Goal: Task Accomplishment & Management: Manage account settings

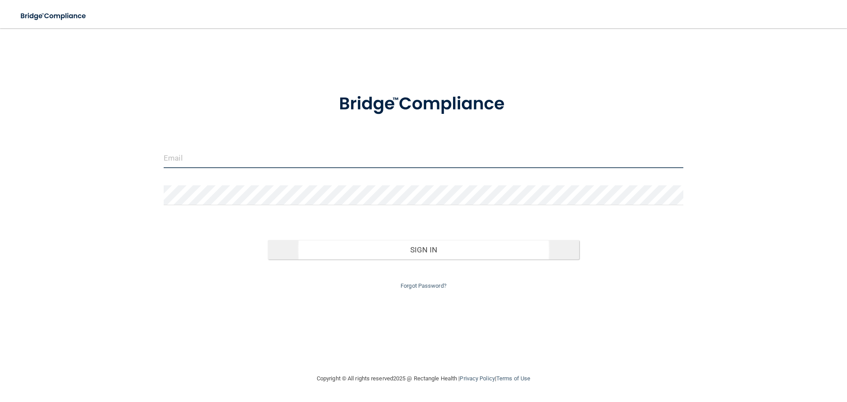
type input "smaldonado@imagendentalpartners.com"
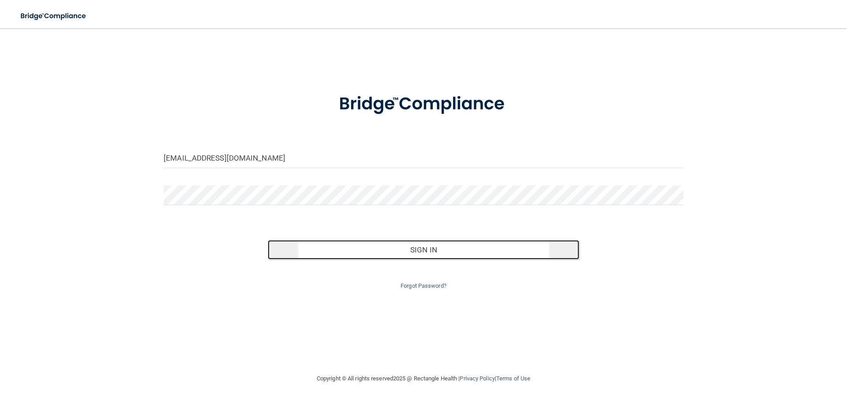
click at [414, 254] on button "Sign In" at bounding box center [424, 249] width 312 height 19
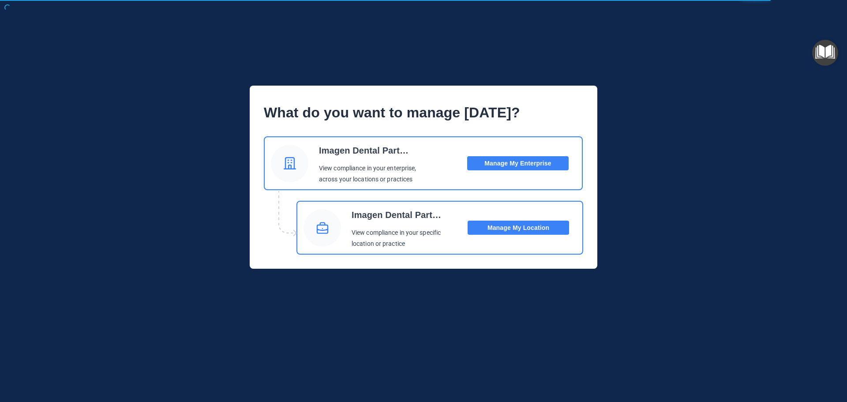
click at [516, 227] on button "Manage My Location" at bounding box center [518, 228] width 101 height 14
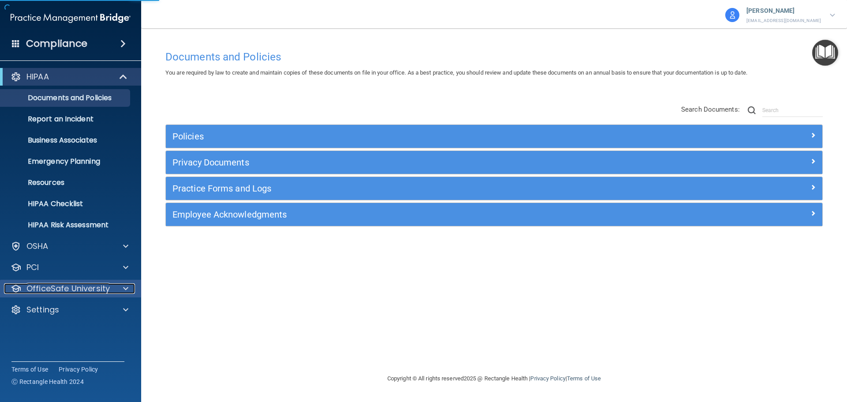
click at [86, 292] on p "OfficeSafe University" at bounding box center [67, 288] width 83 height 11
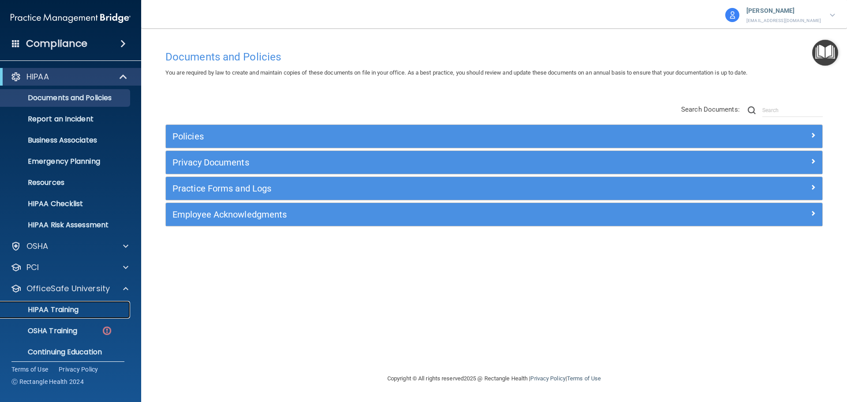
click at [68, 308] on p "HIPAA Training" at bounding box center [42, 309] width 73 height 9
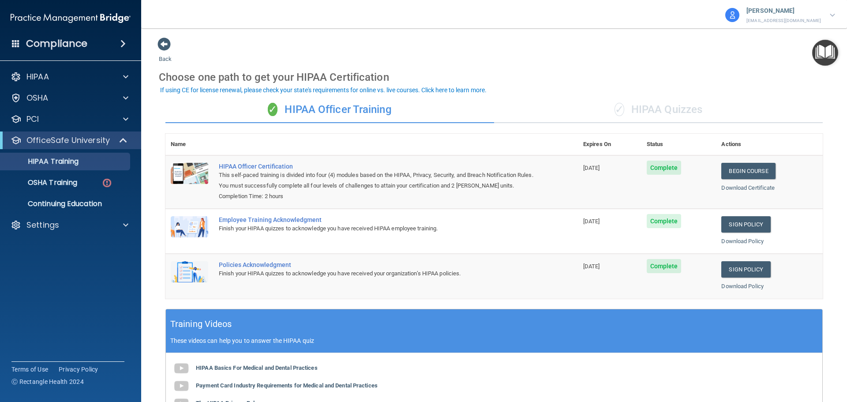
click at [641, 118] on div "✓ HIPAA Quizzes" at bounding box center [658, 110] width 329 height 26
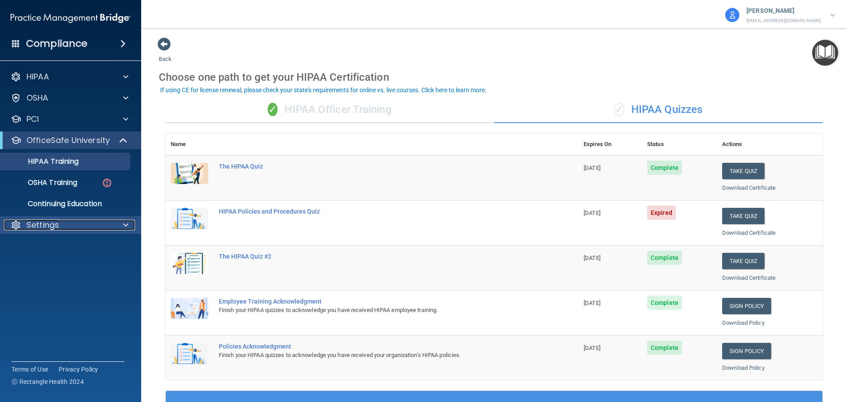
click at [64, 221] on div "Settings" at bounding box center [58, 225] width 109 height 11
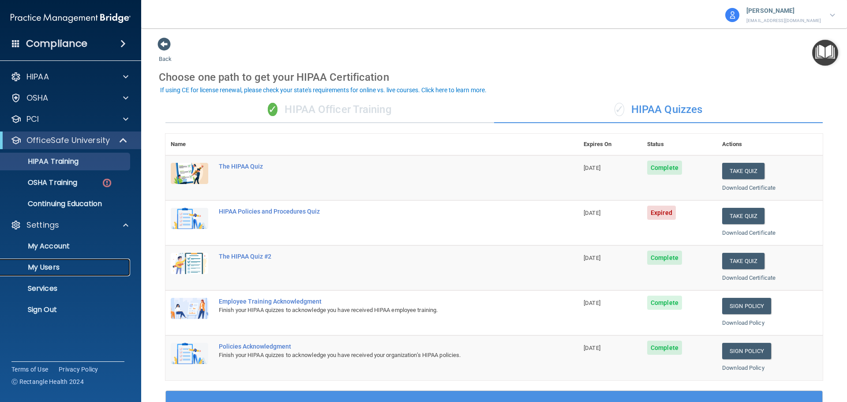
click at [63, 268] on p "My Users" at bounding box center [66, 267] width 120 height 9
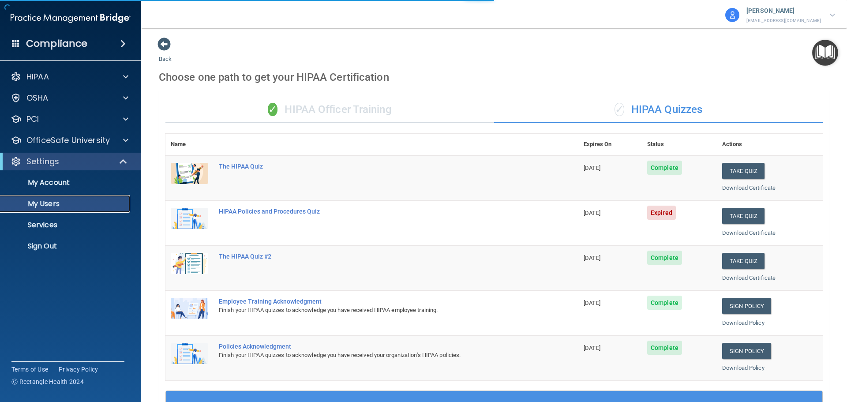
select select "20"
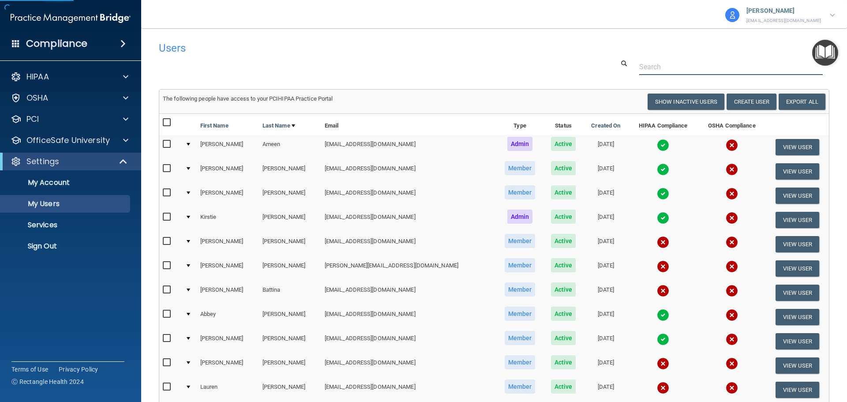
click at [668, 68] on input "text" at bounding box center [731, 67] width 184 height 16
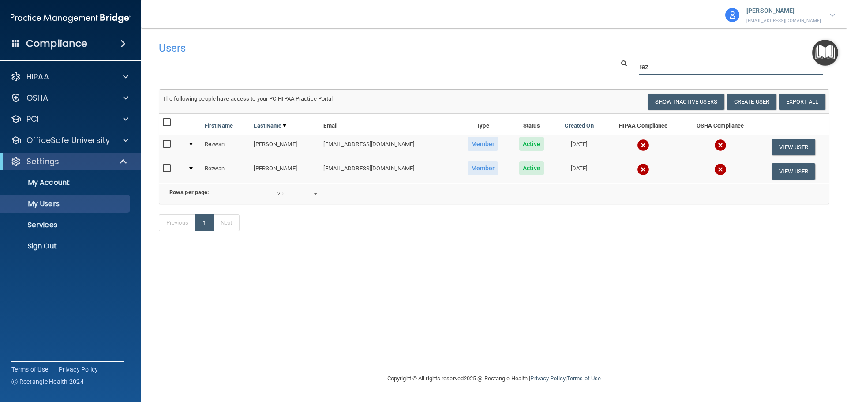
type input "rez"
click at [164, 166] on input "checkbox" at bounding box center [168, 168] width 10 height 7
checkbox input "true"
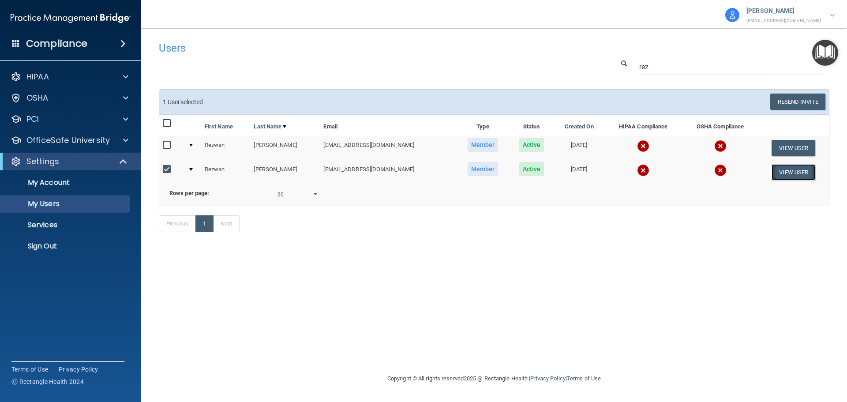
click at [784, 174] on button "View User" at bounding box center [794, 172] width 44 height 16
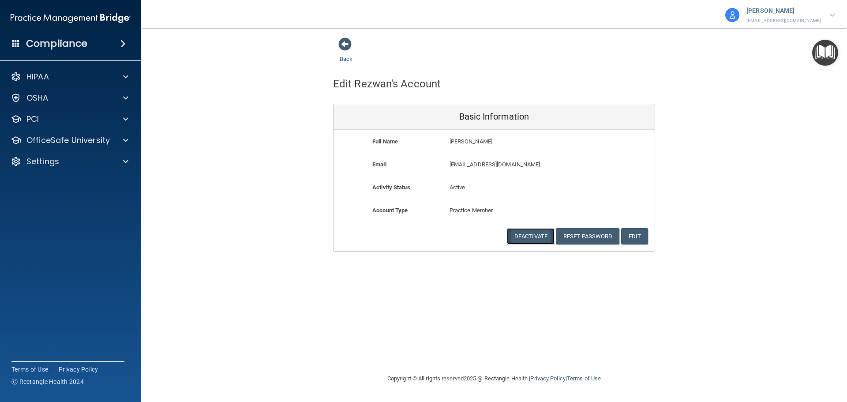
click at [528, 238] on button "Deactivate" at bounding box center [531, 236] width 48 height 16
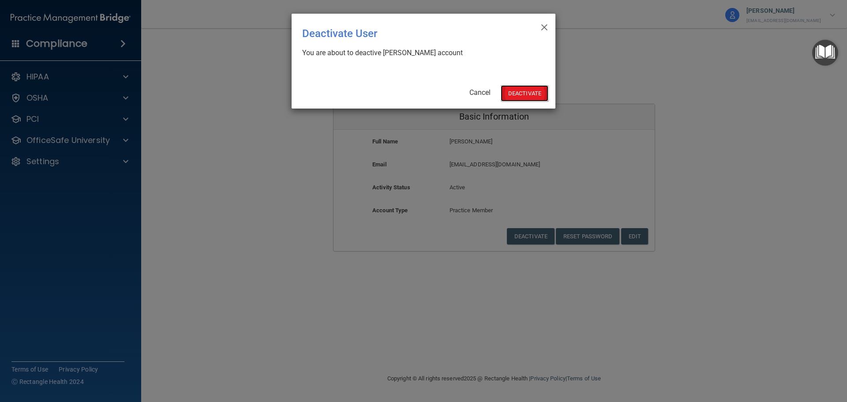
click at [534, 95] on button "Deactivate" at bounding box center [525, 93] width 48 height 16
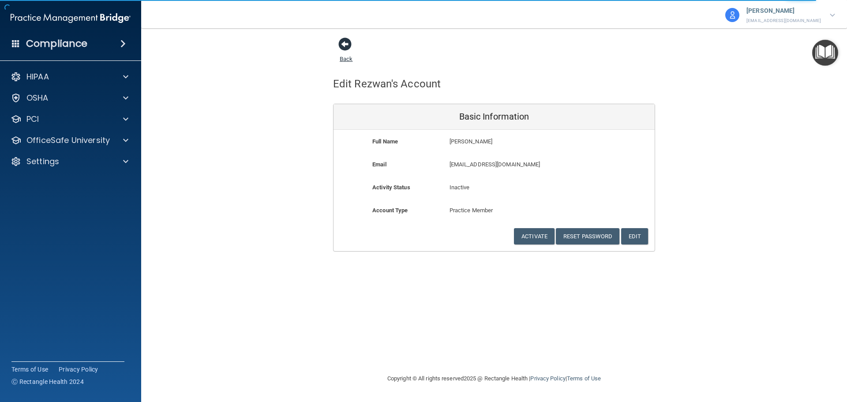
click at [344, 45] on span at bounding box center [344, 44] width 13 height 13
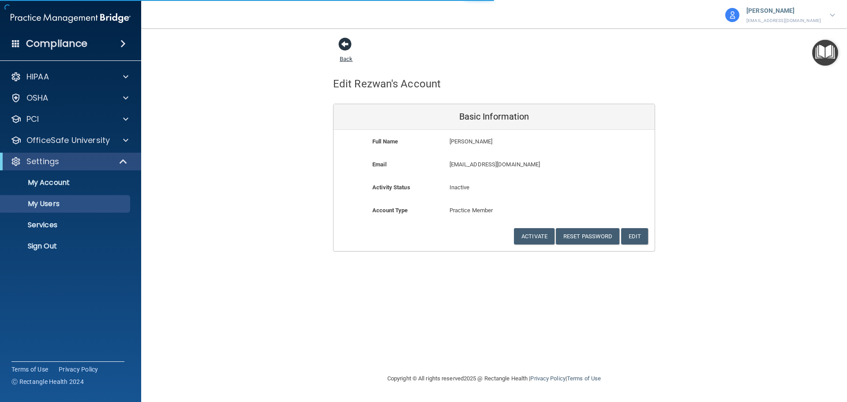
select select "20"
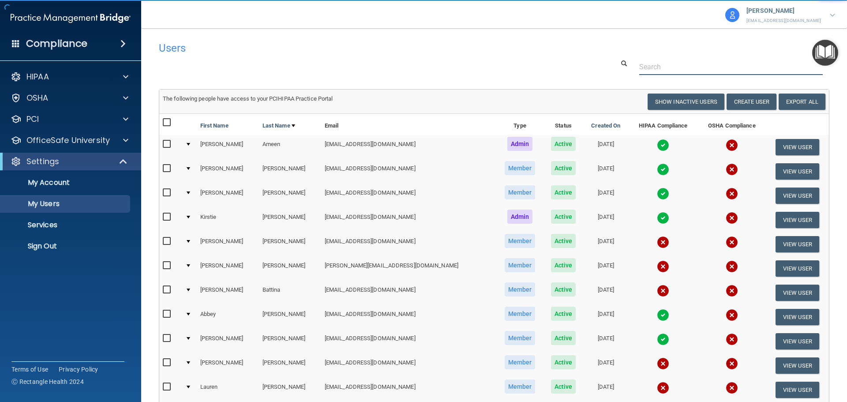
click at [663, 64] on input "text" at bounding box center [731, 67] width 184 height 16
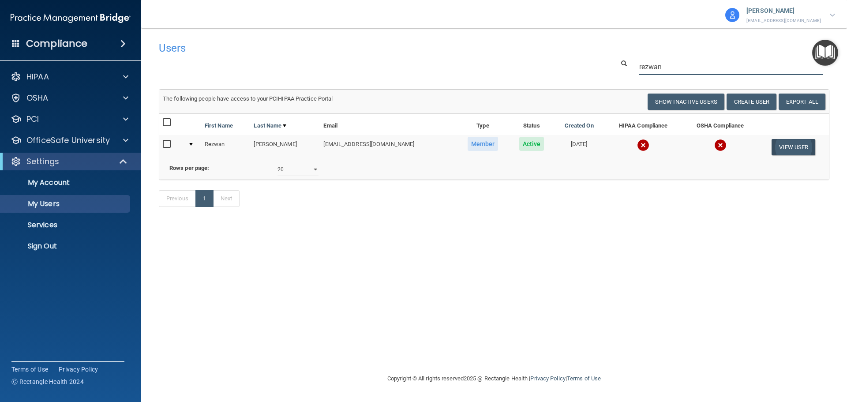
type input "rezwan"
click at [791, 150] on button "View User" at bounding box center [794, 147] width 44 height 16
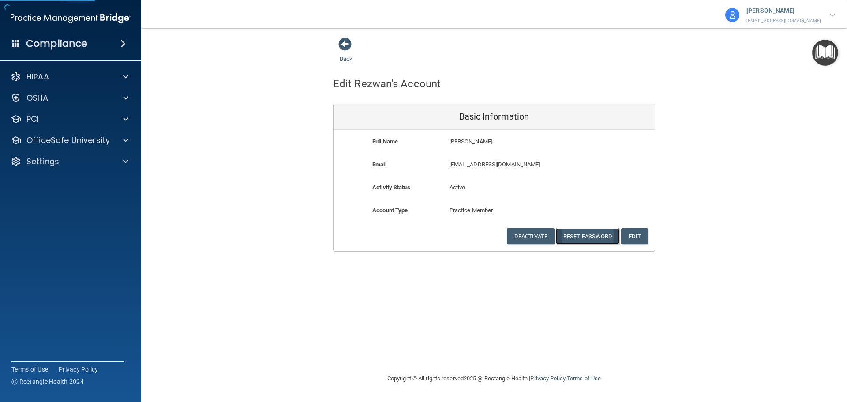
click at [600, 239] on button "Reset Password" at bounding box center [588, 236] width 64 height 16
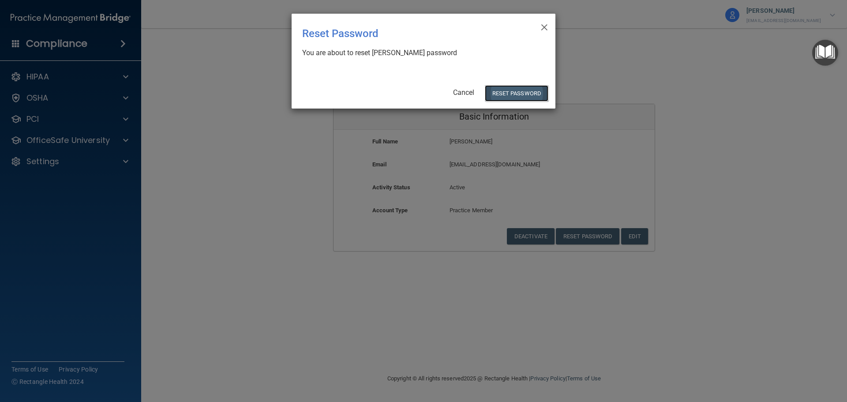
click at [529, 92] on button "Reset Password" at bounding box center [517, 93] width 64 height 16
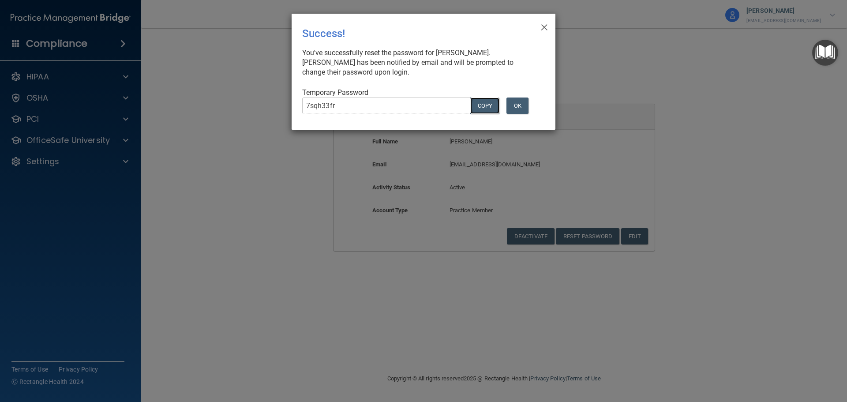
click at [484, 106] on button "COPY" at bounding box center [484, 106] width 29 height 16
click at [548, 26] on span "×" at bounding box center [544, 26] width 8 height 18
